Goal: Information Seeking & Learning: Learn about a topic

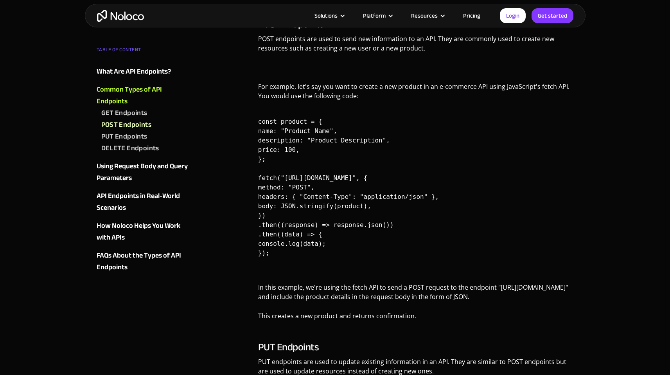
scroll to position [896, 0]
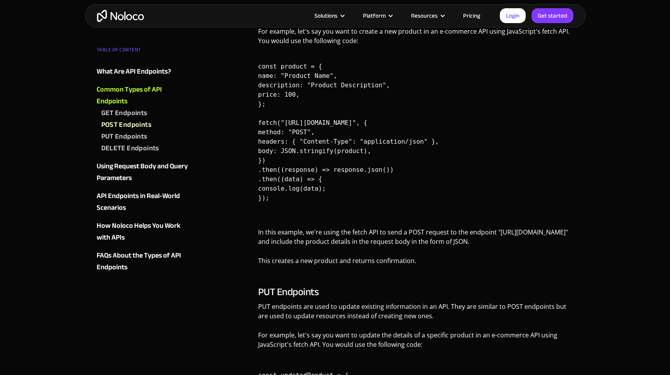
click at [141, 199] on div "API Endpoints in Real-World Scenarios" at bounding box center [144, 201] width 95 height 23
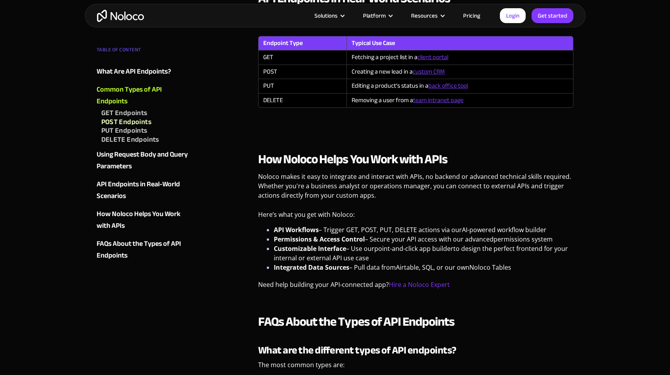
scroll to position [896, 0]
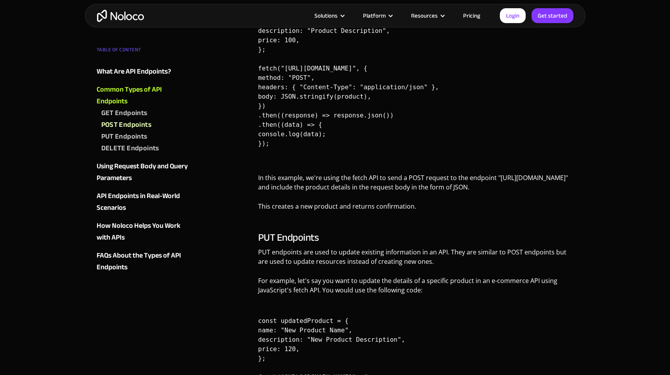
scroll to position [966, 0]
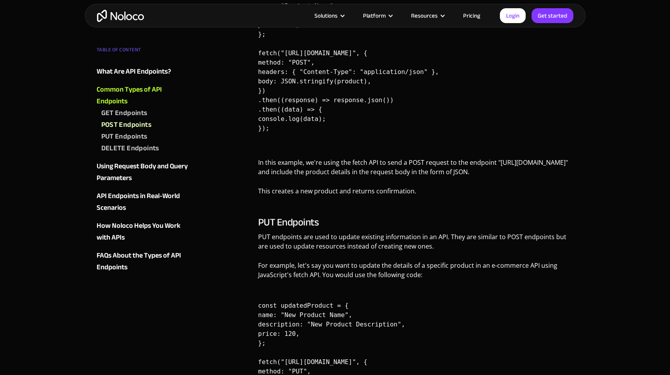
click at [373, 247] on p "PUT endpoints are used to update existing information in an API. They are simil…" at bounding box center [416, 244] width 316 height 25
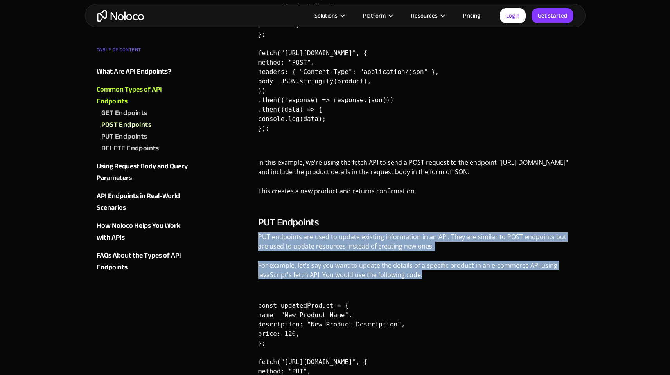
drag, startPoint x: 373, startPoint y: 247, endPoint x: 388, endPoint y: 273, distance: 30.0
click at [388, 273] on div "PUT Endpoints PUT endpoints are used to update existing information in an API. …" at bounding box center [416, 346] width 316 height 260
click at [388, 273] on p "For example, let's say you want to update the details of a specific product in …" at bounding box center [416, 272] width 316 height 25
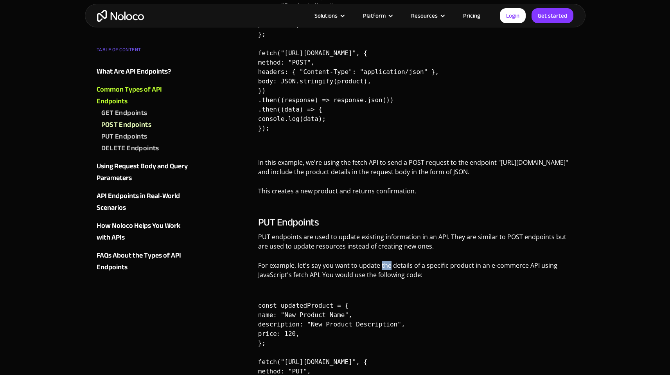
click at [388, 273] on p "For example, let's say you want to update the details of a specific product in …" at bounding box center [416, 272] width 316 height 25
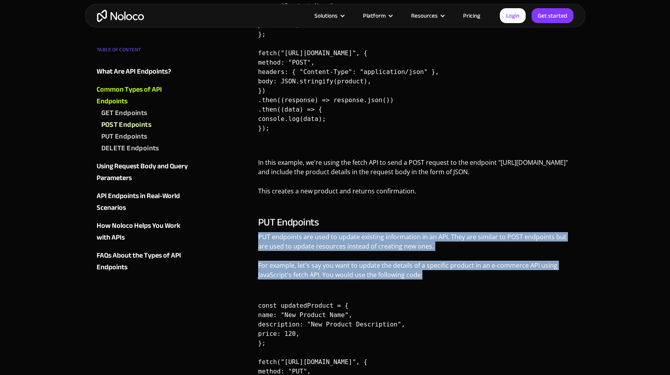
drag, startPoint x: 388, startPoint y: 273, endPoint x: 336, endPoint y: 255, distance: 54.8
click at [338, 256] on div "PUT Endpoints PUT endpoints are used to update existing information in an API. …" at bounding box center [416, 346] width 316 height 260
click at [336, 255] on p "PUT endpoints are used to update existing information in an API. They are simil…" at bounding box center [416, 244] width 316 height 25
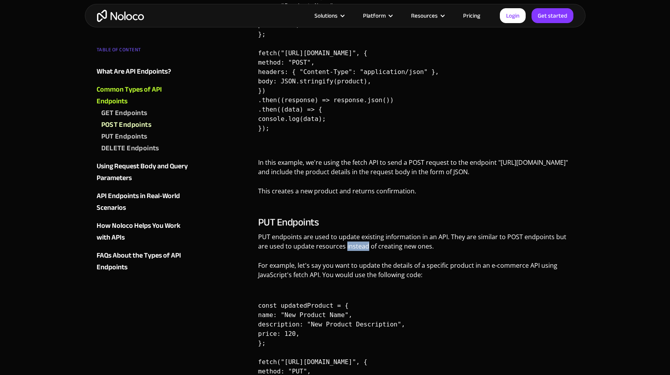
click at [336, 255] on p "PUT endpoints are used to update existing information in an API. They are simil…" at bounding box center [416, 244] width 316 height 25
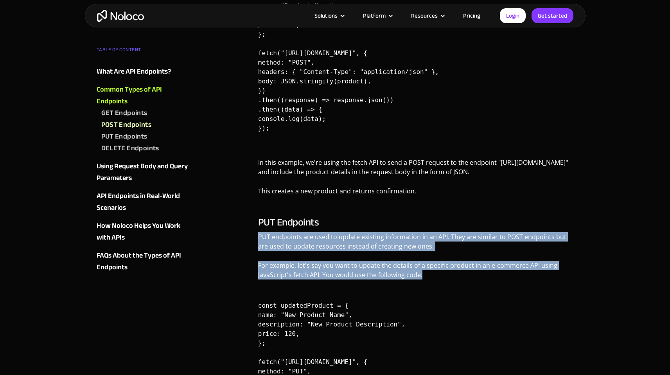
drag, startPoint x: 336, startPoint y: 255, endPoint x: 417, endPoint y: 275, distance: 83.3
click at [413, 274] on div "PUT Endpoints PUT endpoints are used to update existing information in an API. …" at bounding box center [416, 346] width 316 height 260
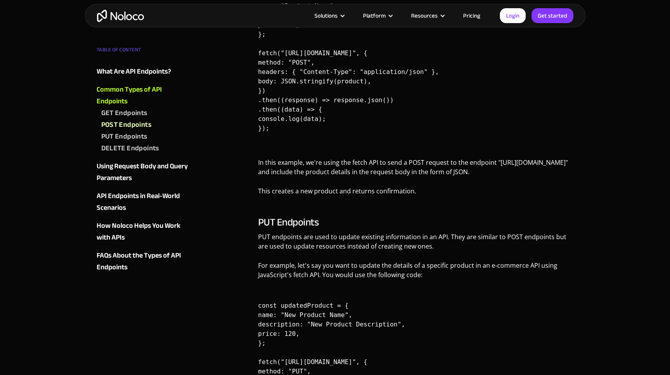
click at [432, 278] on p "For example, let's say you want to update the details of a specific product in …" at bounding box center [416, 272] width 316 height 25
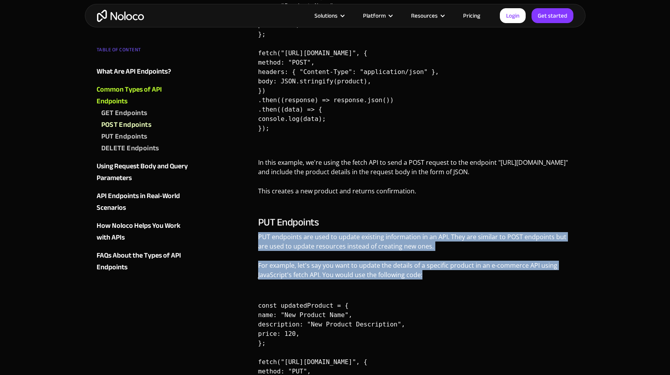
drag, startPoint x: 432, startPoint y: 278, endPoint x: 348, endPoint y: 258, distance: 86.0
click at [360, 260] on div "PUT Endpoints PUT endpoints are used to update existing information in an API. …" at bounding box center [416, 346] width 316 height 260
click at [335, 255] on p "PUT endpoints are used to update existing information in an API. They are simil…" at bounding box center [416, 244] width 316 height 25
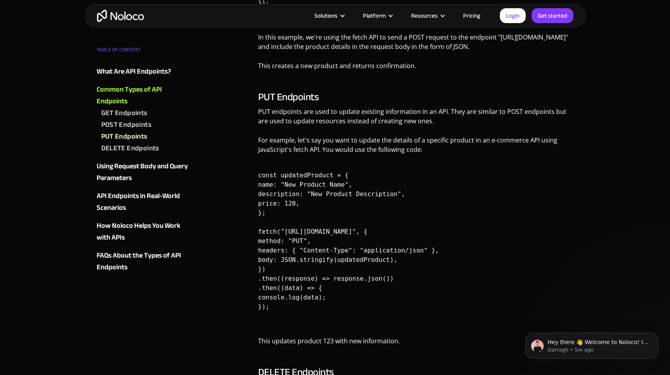
scroll to position [0, 0]
